Goal: Transaction & Acquisition: Purchase product/service

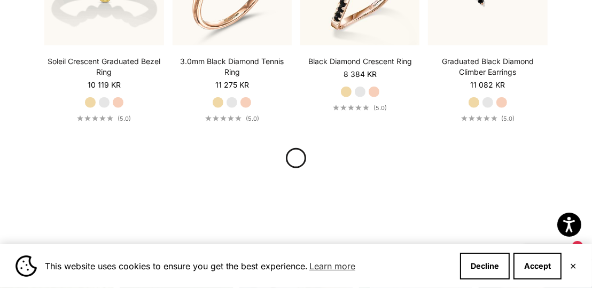
scroll to position [1090, 0]
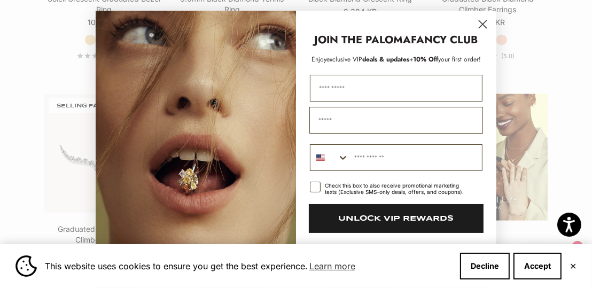
click at [479, 30] on circle "Close dialog" at bounding box center [483, 24] width 18 height 18
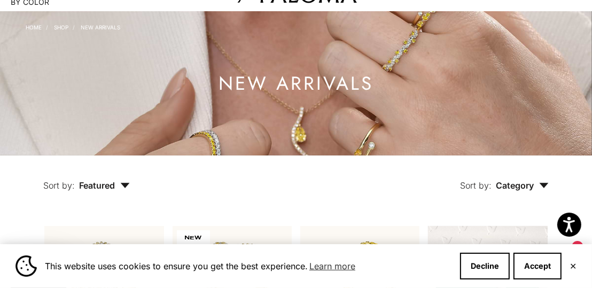
scroll to position [0, 0]
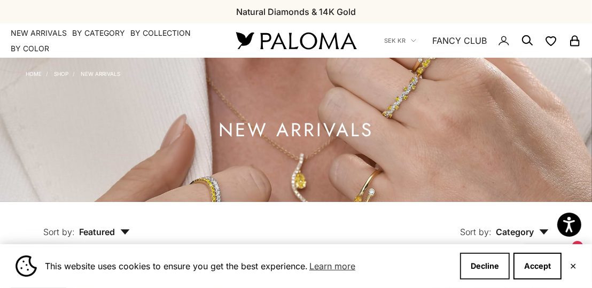
click at [493, 270] on button "Decline" at bounding box center [485, 266] width 50 height 27
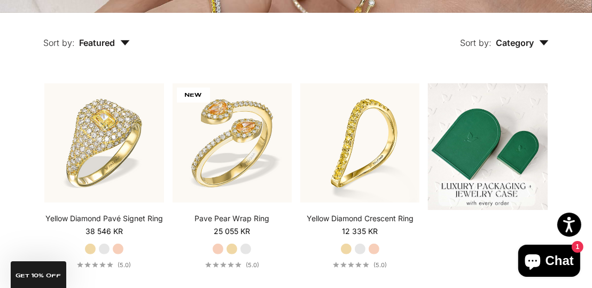
scroll to position [185, 0]
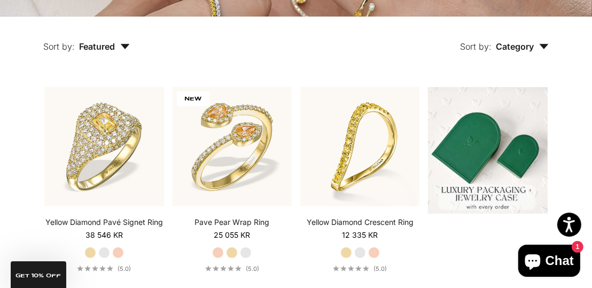
click at [532, 49] on span "Category" at bounding box center [522, 46] width 53 height 11
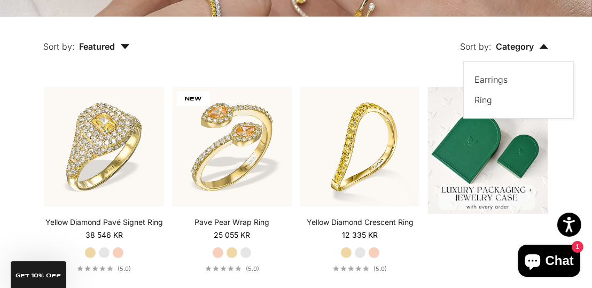
click at [526, 79] on div "Earrings" at bounding box center [512, 80] width 77 height 14
click at [494, 81] on label "Earrings" at bounding box center [490, 80] width 33 height 14
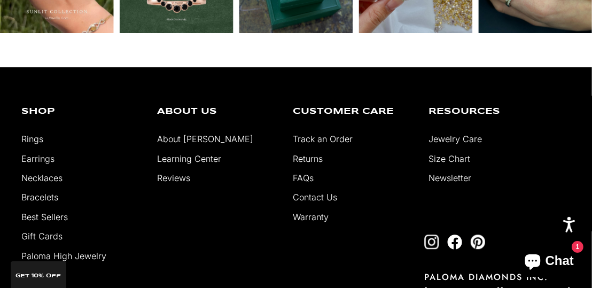
scroll to position [719, 0]
click at [51, 159] on link "Earrings" at bounding box center [37, 158] width 33 height 11
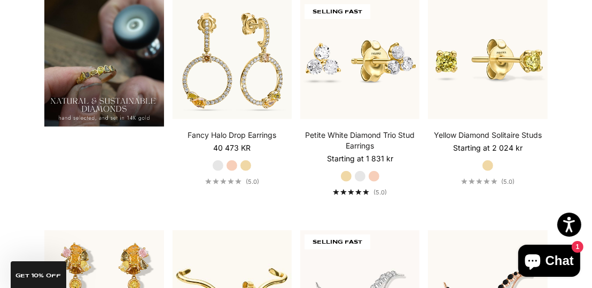
scroll to position [739, 0]
